Goal: Find specific page/section: Find specific page/section

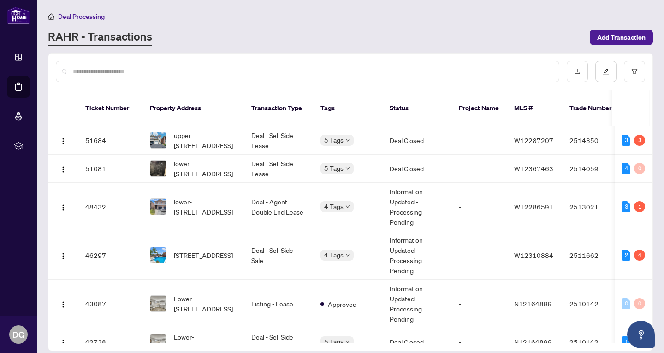
click at [253, 67] on input "text" at bounding box center [312, 71] width 479 height 10
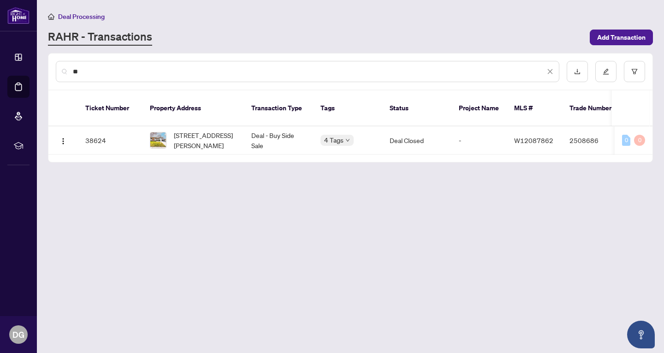
type input "*"
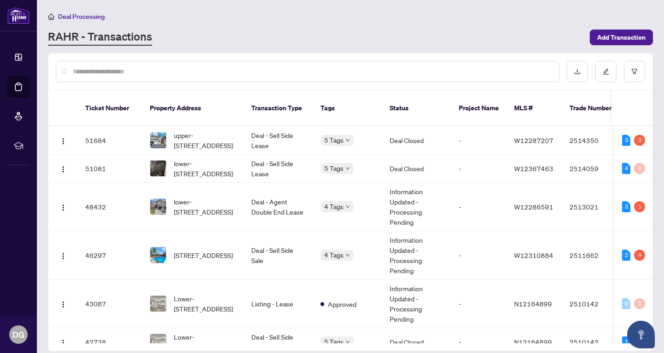
click at [84, 79] on div at bounding box center [308, 71] width 504 height 21
click at [200, 135] on span "upper-[STREET_ADDRESS]" at bounding box center [205, 140] width 63 height 20
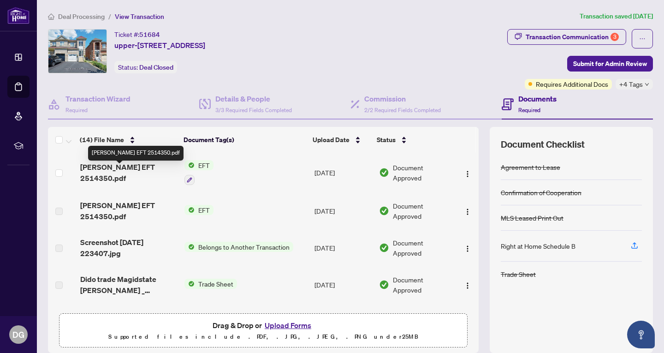
click at [133, 169] on span "[PERSON_NAME] EFT 2514350.pdf" at bounding box center [128, 172] width 97 height 22
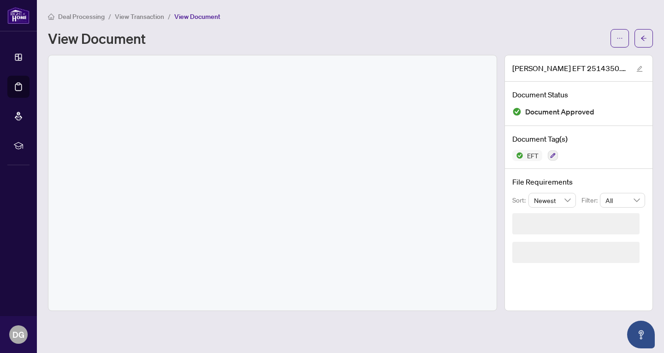
click at [133, 169] on div at bounding box center [272, 182] width 448 height 255
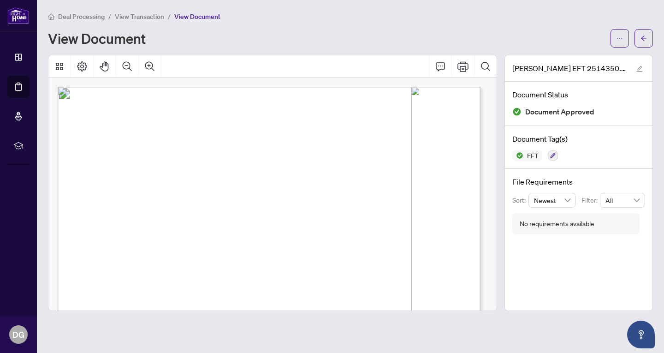
drag, startPoint x: 425, startPoint y: 197, endPoint x: 483, endPoint y: 196, distance: 57.7
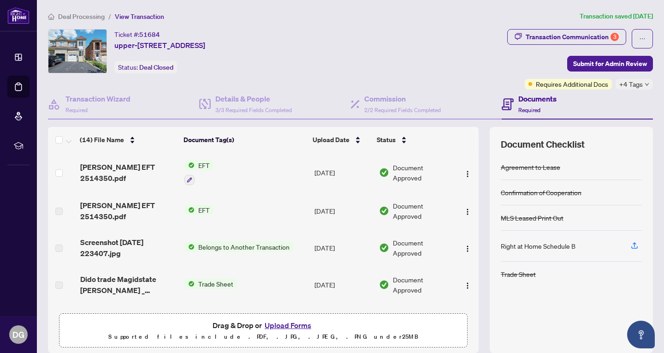
click at [159, 166] on td "[PERSON_NAME] EFT 2514350.pdf" at bounding box center [129, 173] width 104 height 40
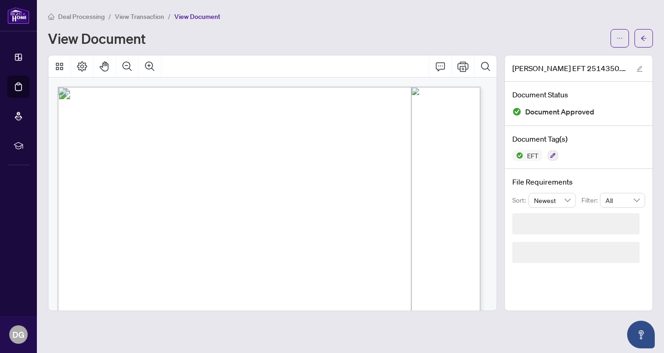
click at [159, 166] on span "[STREET_ADDRESS] Inc." at bounding box center [151, 164] width 62 height 5
click at [465, 69] on icon "Print" at bounding box center [463, 66] width 11 height 11
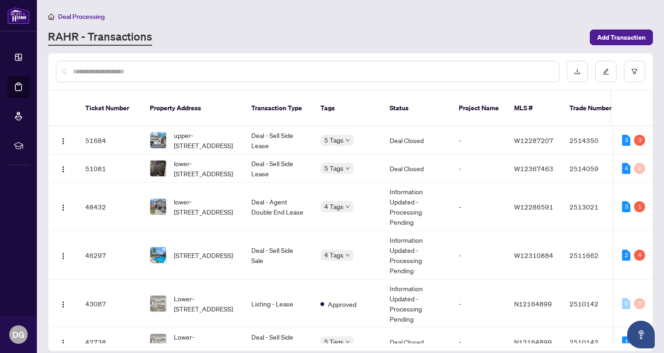
click at [233, 65] on div at bounding box center [308, 71] width 504 height 21
click at [229, 69] on input "text" at bounding box center [312, 71] width 479 height 10
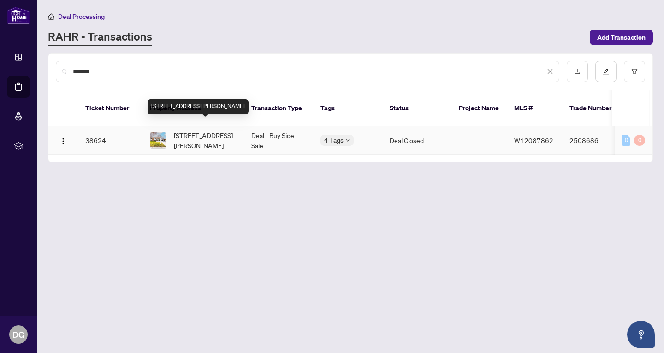
type input "*******"
click at [207, 130] on span "[STREET_ADDRESS][PERSON_NAME]" at bounding box center [205, 140] width 63 height 20
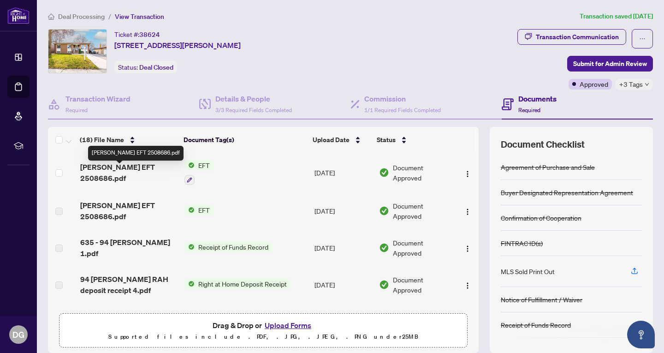
click at [113, 172] on span "[PERSON_NAME] EFT 2508686.pdf" at bounding box center [128, 172] width 97 height 22
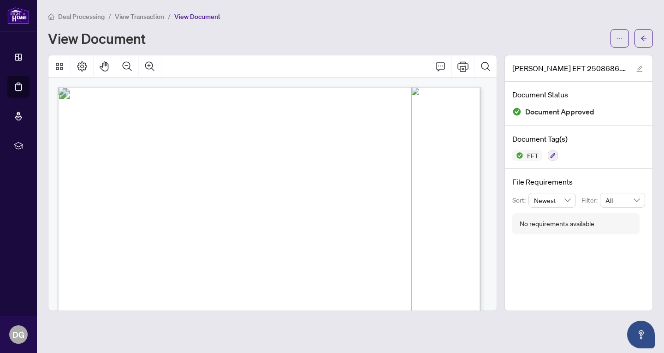
click at [470, 63] on button "Print" at bounding box center [463, 66] width 22 height 22
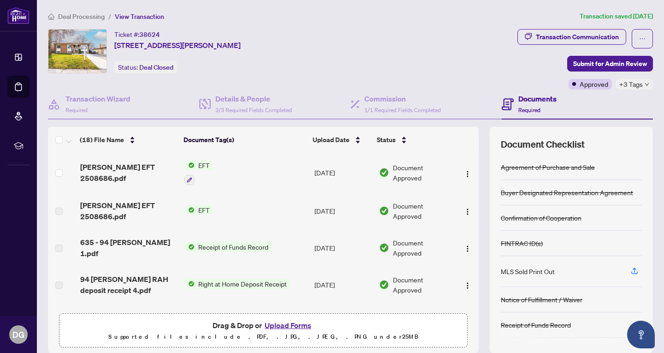
click at [472, 163] on div "(18) File Name Document Tag(s) Upload Date Status [PERSON_NAME] EFT 2508686.pdf…" at bounding box center [350, 240] width 605 height 226
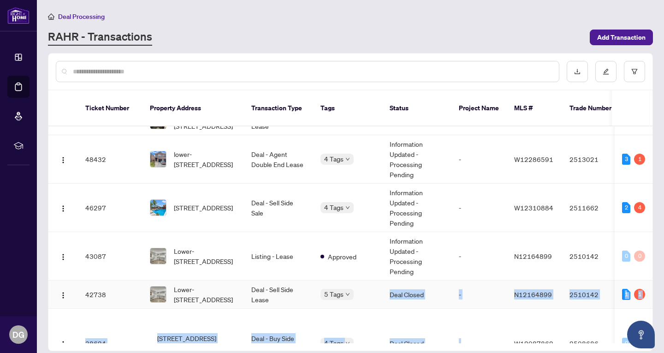
drag, startPoint x: 364, startPoint y: 329, endPoint x: 462, endPoint y: 333, distance: 98.3
click at [464, 333] on div "Ticket Number Property Address Transaction Type Tags Status Project Name MLS # …" at bounding box center [350, 220] width 604 height 260
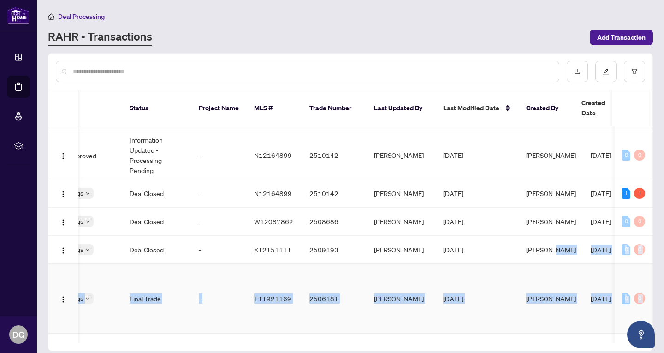
scroll to position [161, 260]
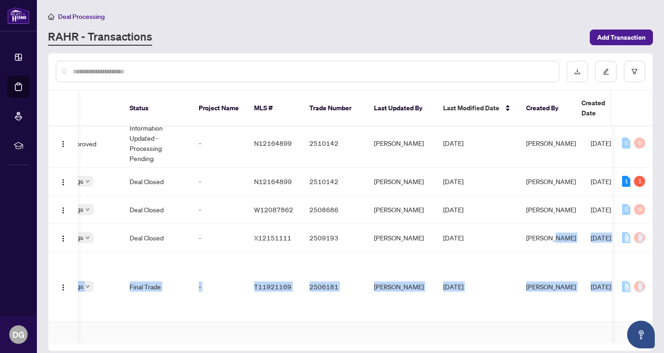
drag, startPoint x: 537, startPoint y: 328, endPoint x: 589, endPoint y: 323, distance: 52.4
click at [589, 323] on tbody "51684 upper-7482 [STREET_ADDRESS] Deal - Sell Side Lease 5 Tags Deal Closed - W…" at bounding box center [237, 283] width 898 height 634
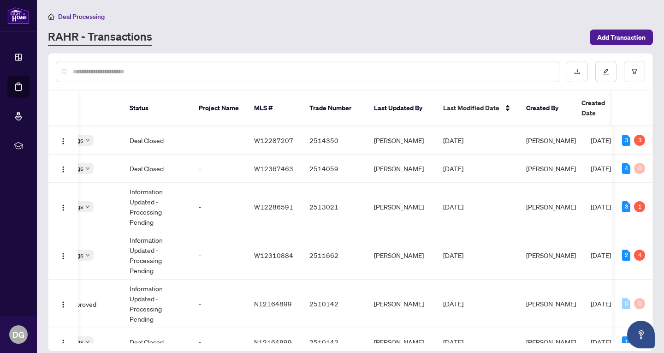
scroll to position [0, 287]
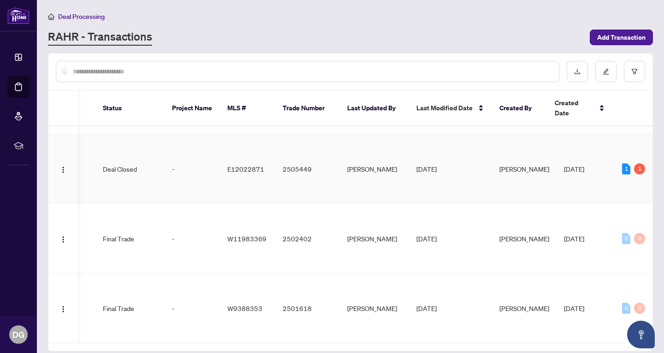
click at [135, 225] on td "Final Trade" at bounding box center [130, 239] width 69 height 70
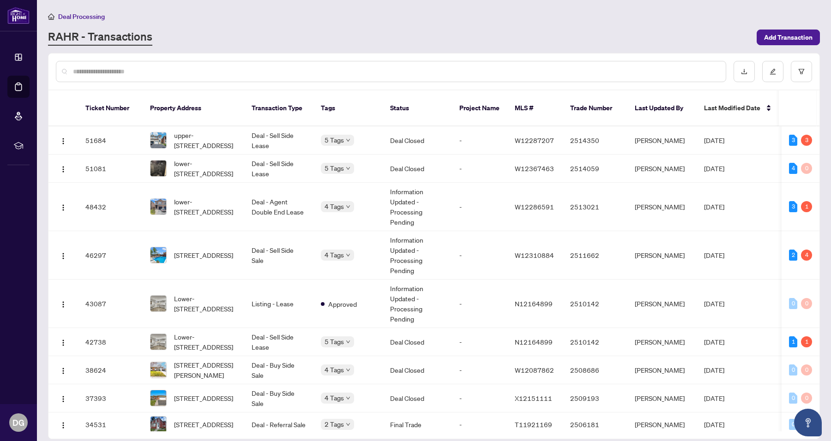
click at [623, 78] on div at bounding box center [391, 71] width 670 height 21
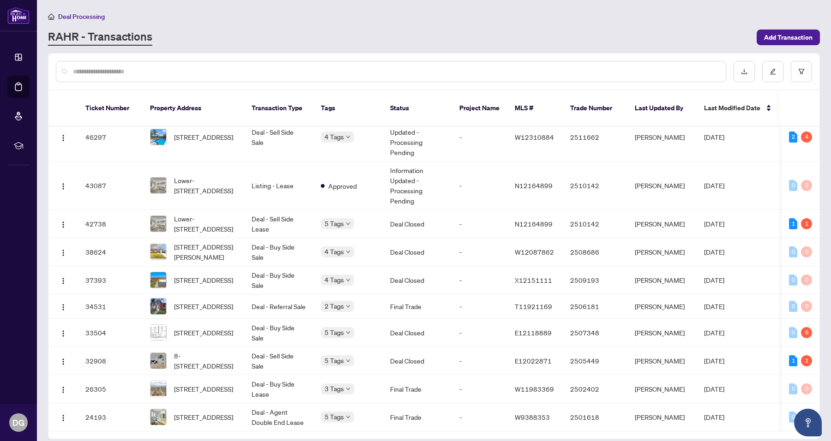
click at [664, 133] on main "Deal Processing [PERSON_NAME] - Transactions Add Transaction Ticket Number Prop…" at bounding box center [434, 220] width 794 height 441
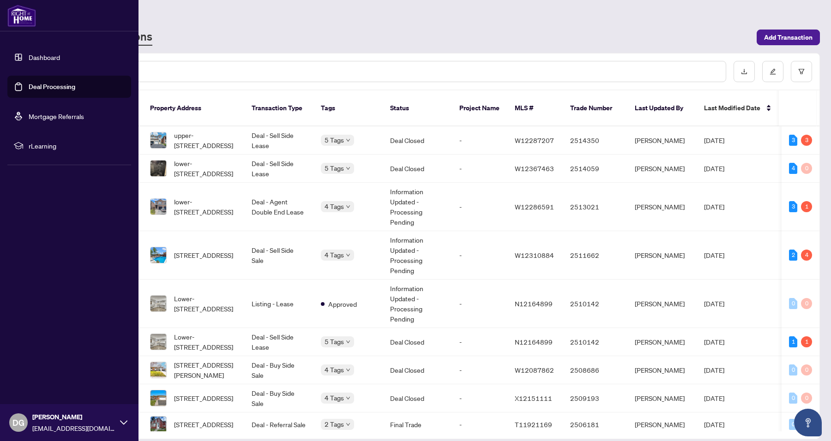
click at [33, 60] on link "Dashboard" at bounding box center [44, 57] width 31 height 8
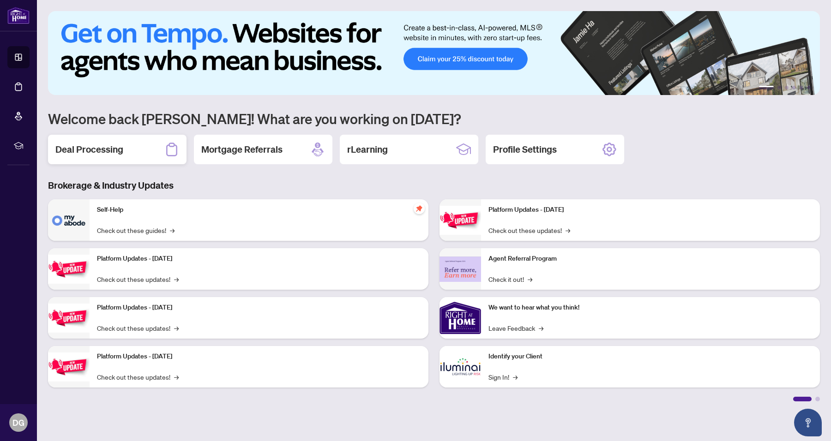
click at [107, 149] on h2 "Deal Processing" at bounding box center [89, 149] width 68 height 13
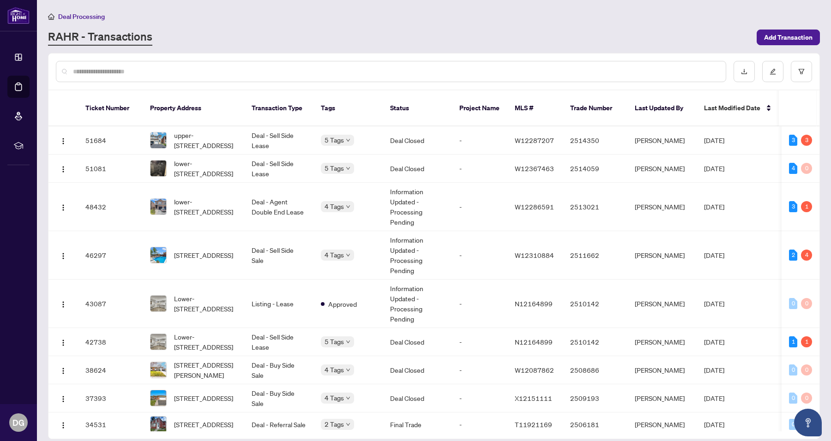
click at [653, 72] on input "text" at bounding box center [395, 71] width 645 height 10
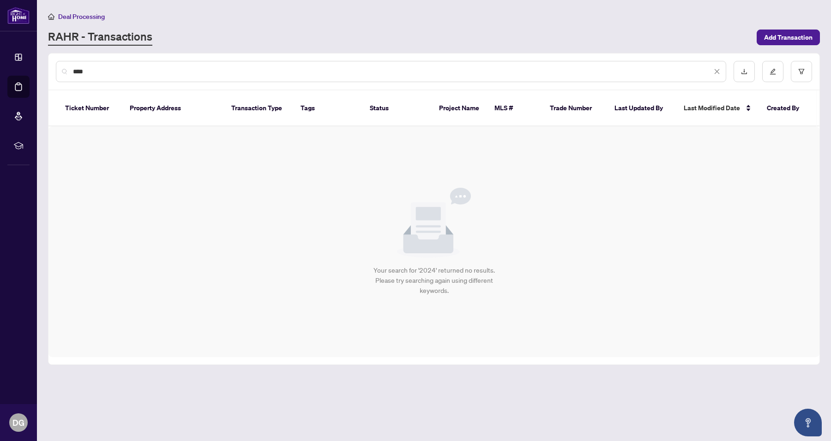
type input "****"
